Goal: Task Accomplishment & Management: Manage account settings

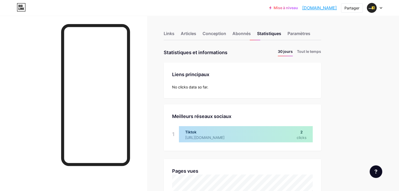
scroll to position [191, 398]
click at [196, 31] on font "Articles" at bounding box center [188, 33] width 15 height 5
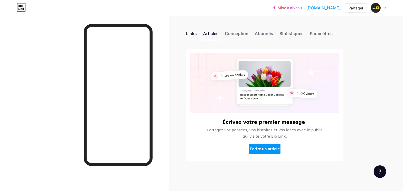
click at [195, 34] on font "Links" at bounding box center [191, 33] width 11 height 5
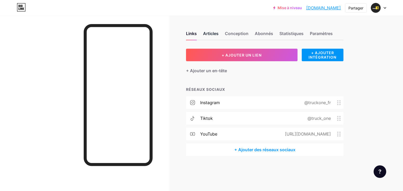
click at [209, 38] on div "Articles" at bounding box center [210, 34] width 15 height 9
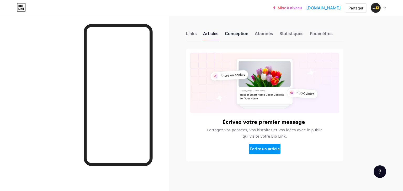
click at [230, 38] on div "Conception" at bounding box center [237, 34] width 24 height 9
click at [259, 36] on font "Abonnés" at bounding box center [264, 33] width 18 height 5
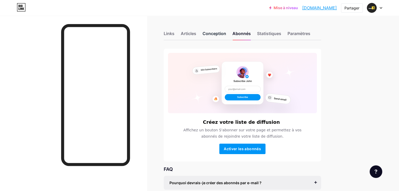
click at [226, 37] on div "Conception" at bounding box center [214, 34] width 24 height 9
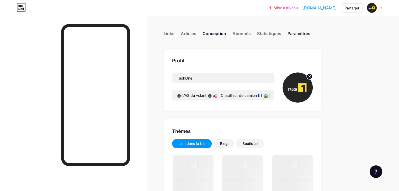
click at [310, 35] on font "Paramètres" at bounding box center [298, 33] width 23 height 5
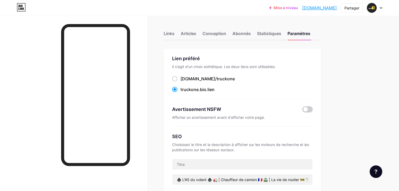
click at [252, 35] on div "Links Articles Conception Abonnés Statistiques Paramètres" at bounding box center [242, 31] width 157 height 18
click at [251, 35] on font "Abonnés" at bounding box center [241, 33] width 18 height 5
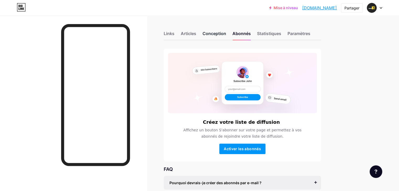
click at [226, 35] on font "Conception" at bounding box center [214, 33] width 24 height 5
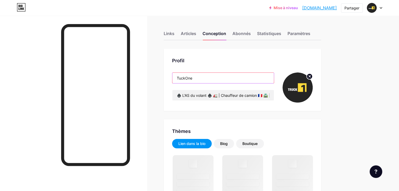
click at [208, 77] on input "TuckOne" at bounding box center [222, 78] width 101 height 10
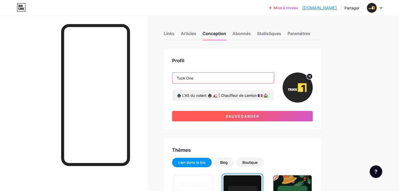
type input "Tuck One"
click at [221, 119] on button "Sauvegarder" at bounding box center [242, 116] width 141 height 10
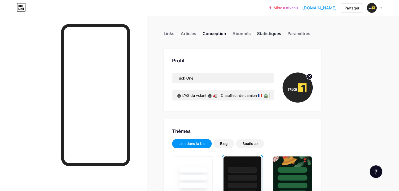
click at [281, 34] on font "Statistiques" at bounding box center [269, 33] width 24 height 5
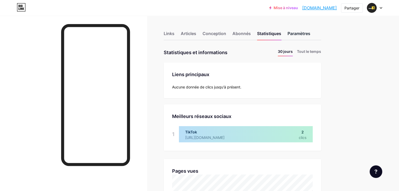
scroll to position [191, 398]
click at [310, 33] on font "Paramètres" at bounding box center [298, 33] width 23 height 5
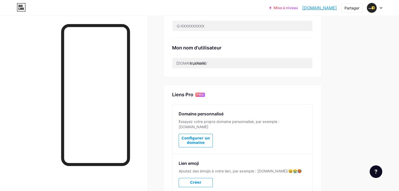
scroll to position [210, 0]
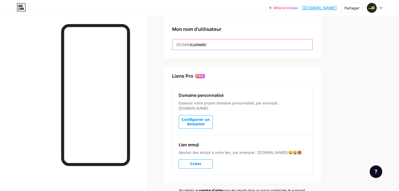
click at [232, 46] on input "truckone" at bounding box center [242, 44] width 140 height 10
drag, startPoint x: 232, startPoint y: 46, endPoint x: 204, endPoint y: 46, distance: 27.8
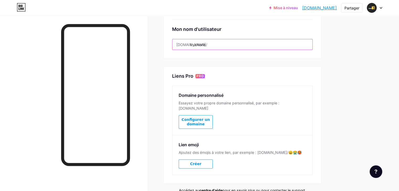
click at [204, 46] on div "[DOMAIN_NAME]/ truckone" at bounding box center [242, 44] width 141 height 11
click at [205, 44] on font "[DOMAIN_NAME]/" at bounding box center [191, 44] width 31 height 4
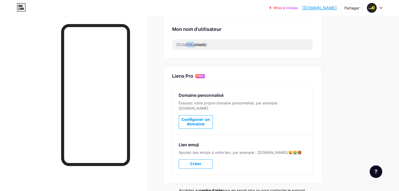
click at [205, 44] on font "[DOMAIN_NAME]/" at bounding box center [191, 44] width 31 height 4
click at [203, 44] on font "[DOMAIN_NAME]/" at bounding box center [191, 44] width 31 height 4
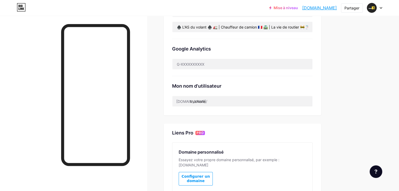
scroll to position [153, 0]
click at [228, 103] on input "truckone" at bounding box center [242, 101] width 140 height 10
drag, startPoint x: 228, startPoint y: 103, endPoint x: 190, endPoint y: 104, distance: 37.8
click at [190, 104] on div "Lien préféré Il s'agit d'un choix esthétique. Les deux liens sont utilisables. …" at bounding box center [242, 5] width 157 height 219
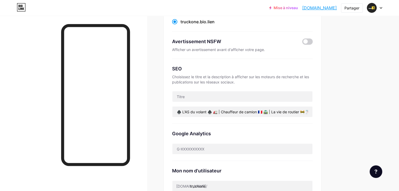
scroll to position [48, 0]
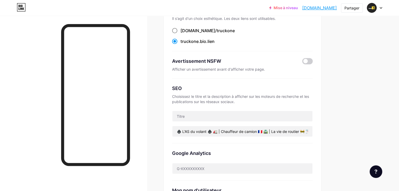
click at [224, 29] on font "[DOMAIN_NAME]/truckone" at bounding box center [207, 30] width 54 height 5
click at [184, 34] on input "bio.link/truckone ​" at bounding box center [181, 35] width 3 height 3
radio input "true"
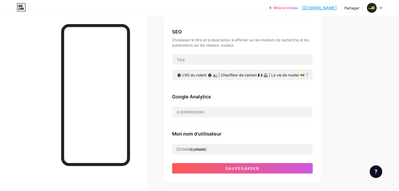
scroll to position [210, 0]
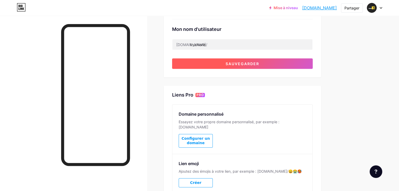
click at [259, 64] on font "Sauvegarder" at bounding box center [242, 64] width 34 height 4
